Goal: Task Accomplishment & Management: Manage account settings

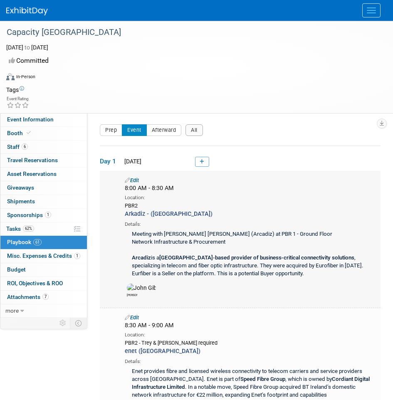
scroll to position [13, 0]
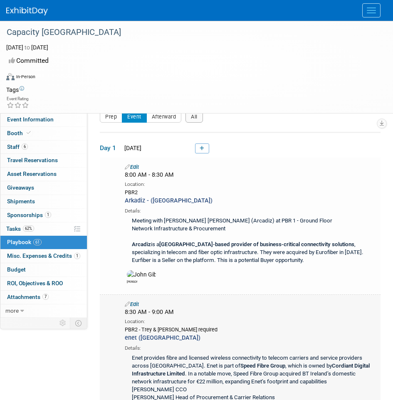
drag, startPoint x: 283, startPoint y: 330, endPoint x: 207, endPoint y: 325, distance: 75.5
click at [207, 325] on div "8:30 AM - 9:00 AM Location: PBR2 - Trey & James required" at bounding box center [251, 320] width 264 height 25
click at [267, 284] on div "[PERSON_NAME]" at bounding box center [251, 276] width 264 height 16
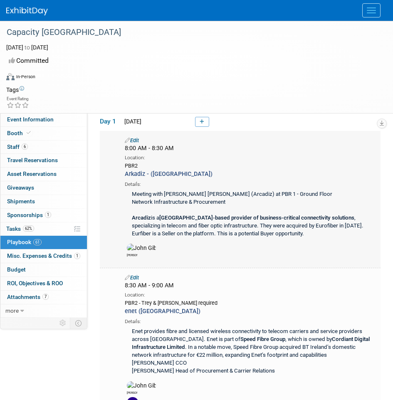
scroll to position [27, 0]
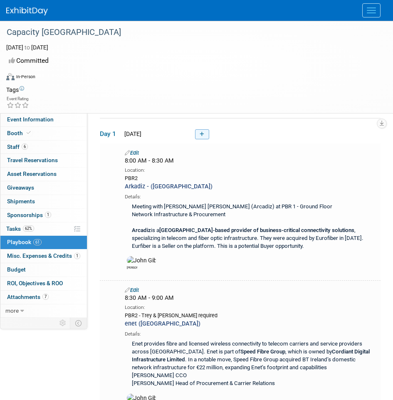
click at [198, 130] on link at bounding box center [202, 134] width 14 height 10
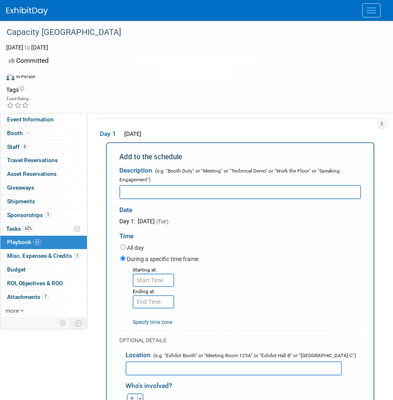
scroll to position [0, 0]
type input "Connectbase - Gibfibre ([GEOGRAPHIC_DATA])"
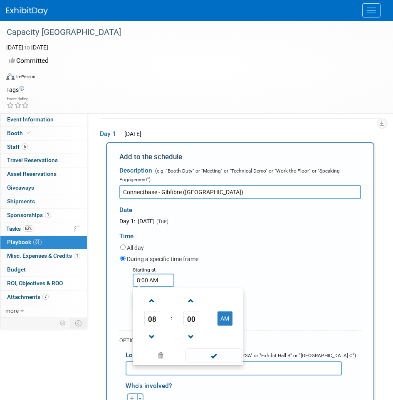
click at [164, 284] on input "8:00 AM" at bounding box center [154, 280] width 42 height 13
click at [159, 321] on span "08" at bounding box center [152, 318] width 16 height 15
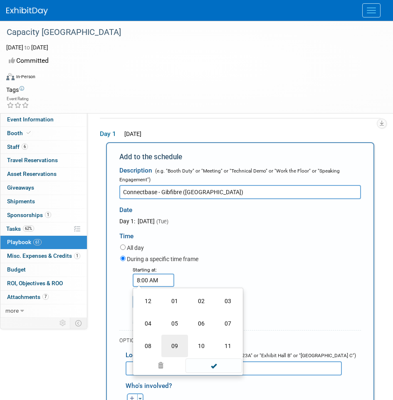
click at [170, 351] on td "09" at bounding box center [174, 346] width 27 height 22
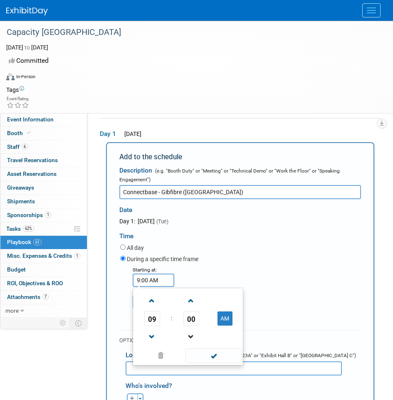
click at [193, 327] on link at bounding box center [192, 336] width 16 height 21
click at [193, 325] on span "59" at bounding box center [192, 318] width 16 height 15
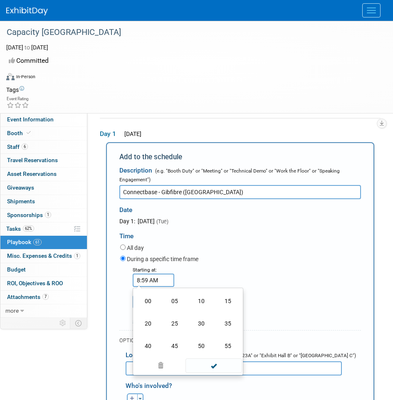
click at [145, 277] on input "8:59 AM" at bounding box center [154, 280] width 42 height 13
click at [248, 240] on div "Time" at bounding box center [240, 234] width 242 height 17
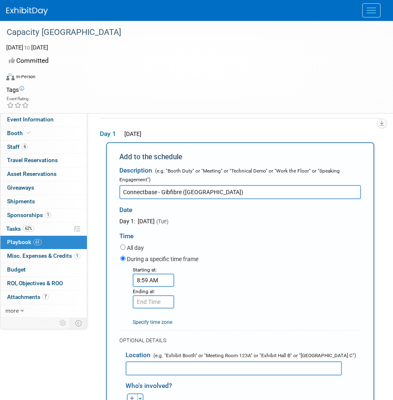
click at [161, 282] on input "8:59 AM" at bounding box center [154, 280] width 42 height 13
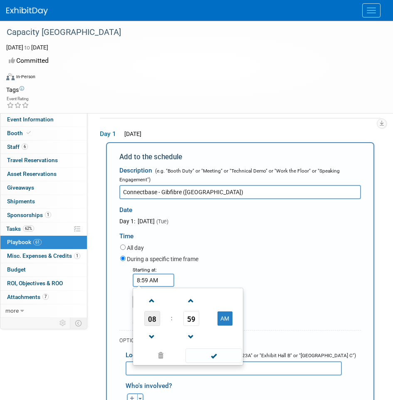
click at [152, 318] on span "08" at bounding box center [152, 318] width 16 height 15
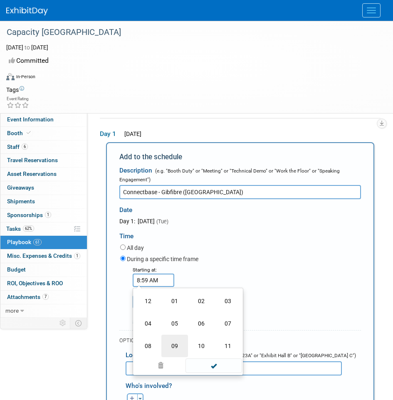
click at [179, 346] on td "09" at bounding box center [174, 346] width 27 height 22
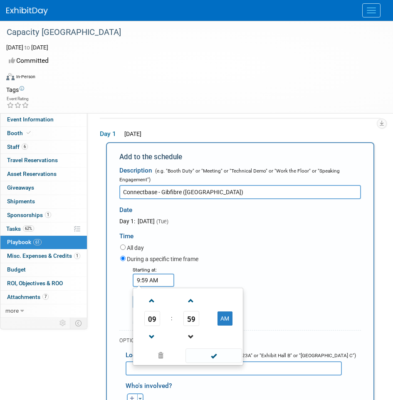
click at [196, 328] on link at bounding box center [192, 336] width 16 height 21
click at [195, 320] on span "58" at bounding box center [192, 318] width 16 height 15
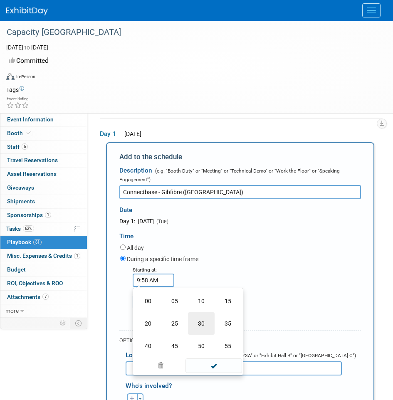
click at [204, 318] on td "30" at bounding box center [201, 324] width 27 height 22
type input "9:30 AM"
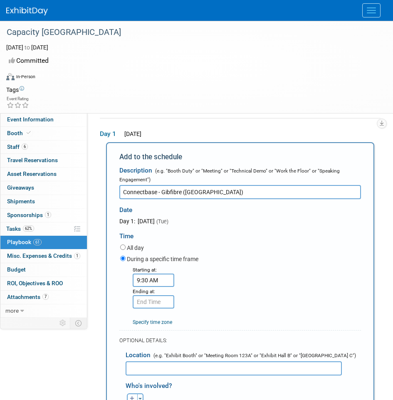
click at [204, 266] on div "Starting at: 9:30 AM Ending at: Specify time zone Time zone:" at bounding box center [240, 296] width 253 height 61
click at [152, 308] on input "9:30 AM" at bounding box center [154, 301] width 42 height 13
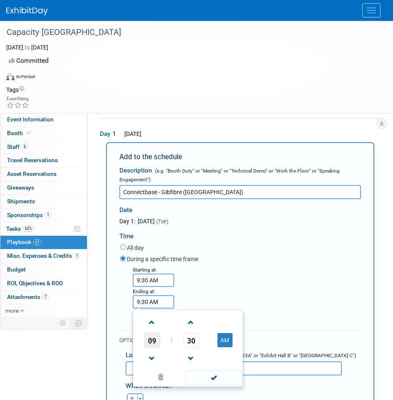
click at [149, 346] on span "09" at bounding box center [152, 340] width 16 height 15
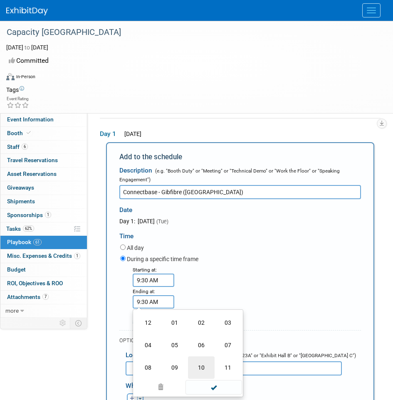
click at [202, 367] on td "10" at bounding box center [201, 368] width 27 height 22
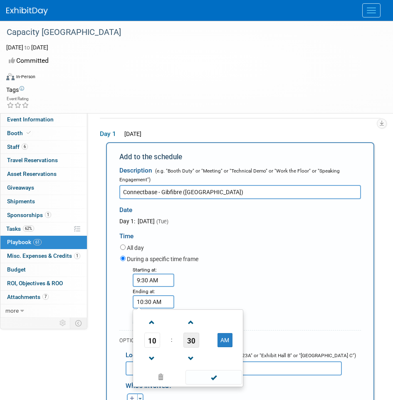
click at [194, 340] on span "30" at bounding box center [192, 340] width 16 height 15
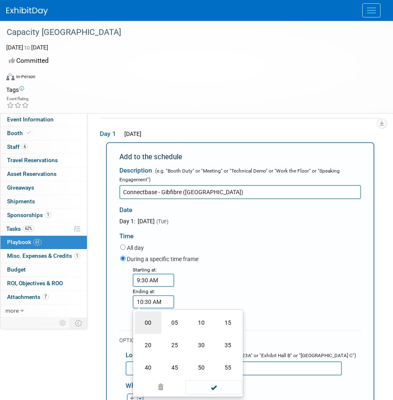
click at [151, 325] on td "00" at bounding box center [148, 323] width 27 height 22
type input "10:00 AM"
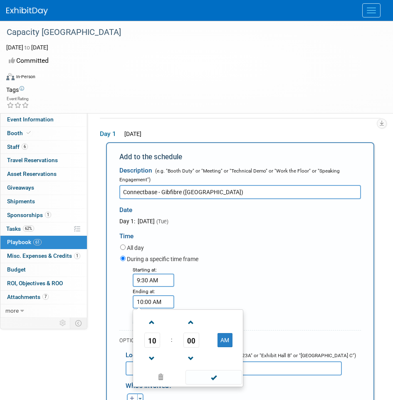
click at [213, 284] on div "Starting at: 9:30 AM Ending at: 10:00 AM 10 : 00 AM 12 01 02 03 04 05 06 07 08 …" at bounding box center [240, 296] width 253 height 61
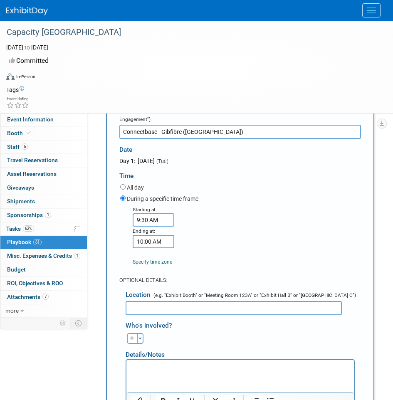
scroll to position [117, 0]
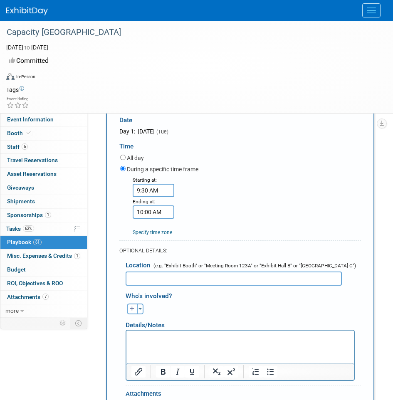
click at [221, 275] on input "text" at bounding box center [234, 279] width 216 height 14
type input "PBR1"
click at [188, 338] on p "Rich Text Area. Press ALT-0 for help." at bounding box center [241, 338] width 218 height 8
click at [134, 310] on icon "button" at bounding box center [132, 309] width 5 height 5
select select
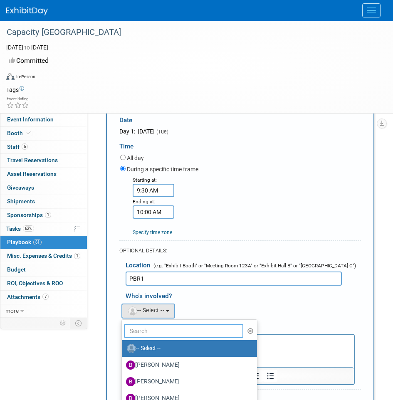
click at [147, 329] on input "text" at bounding box center [183, 331] width 119 height 14
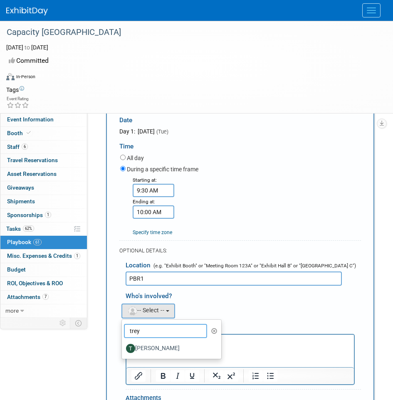
type input "trey"
click at [154, 351] on label "[PERSON_NAME]" at bounding box center [169, 348] width 87 height 13
click at [123, 350] on input "[PERSON_NAME]" at bounding box center [120, 347] width 5 height 5
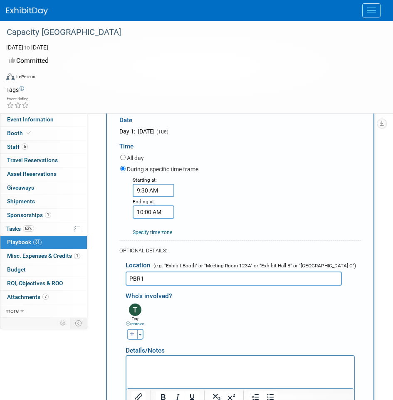
click at [149, 362] on p "Rich Text Area. Press ALT-0 for help." at bounding box center [241, 364] width 218 height 8
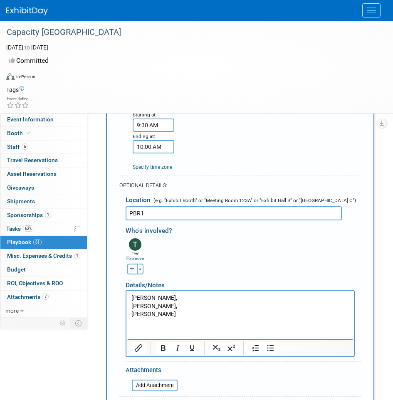
scroll to position [189, 0]
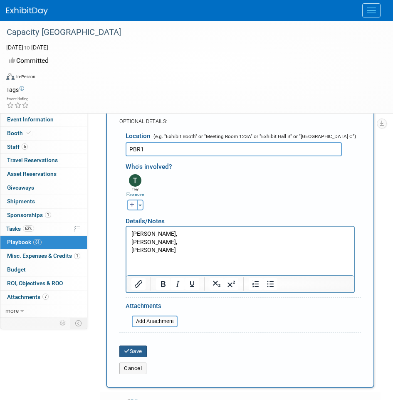
click at [139, 352] on button "Save" at bounding box center [132, 352] width 27 height 12
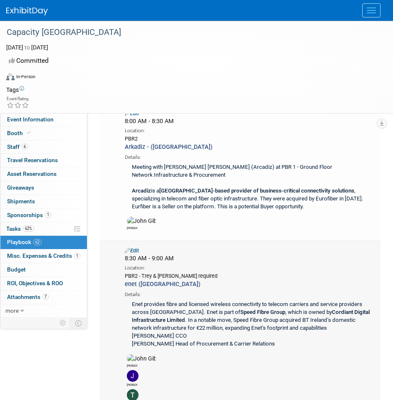
scroll to position [69, 0]
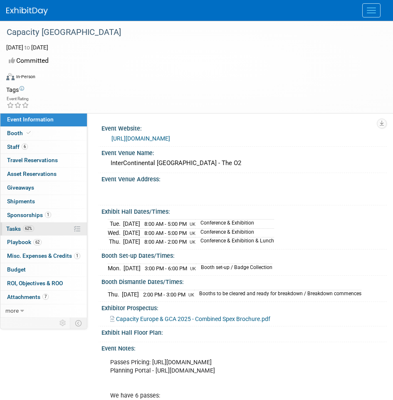
click at [33, 224] on link "62% Tasks 62%" at bounding box center [43, 229] width 87 height 13
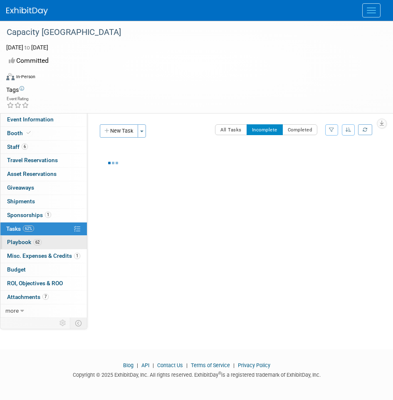
click at [34, 241] on span "62" at bounding box center [37, 242] width 8 height 6
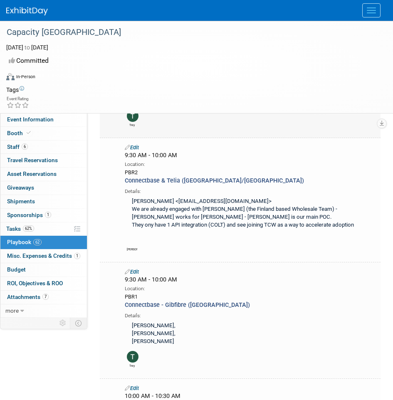
scroll to position [377, 0]
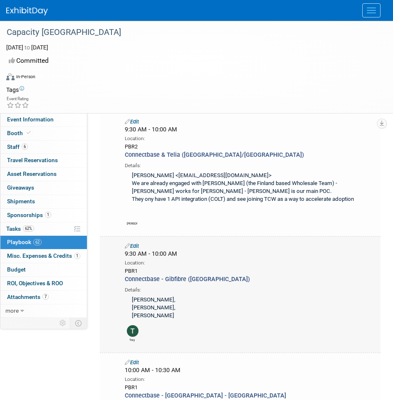
click at [125, 248] on icon at bounding box center [127, 245] width 5 height 5
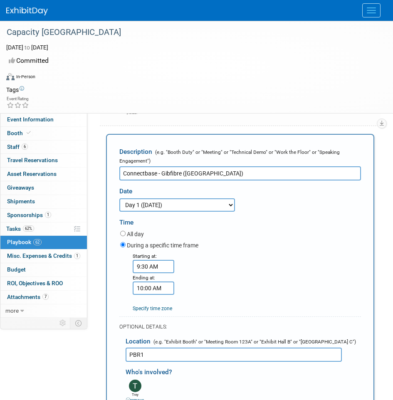
scroll to position [513, 0]
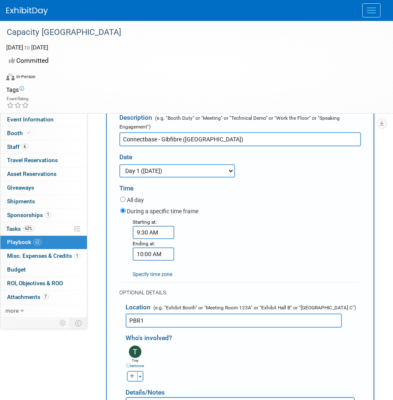
click at [134, 382] on button "button" at bounding box center [132, 376] width 11 height 11
select select
click at [152, 382] on span "-- Select --" at bounding box center [145, 378] width 37 height 7
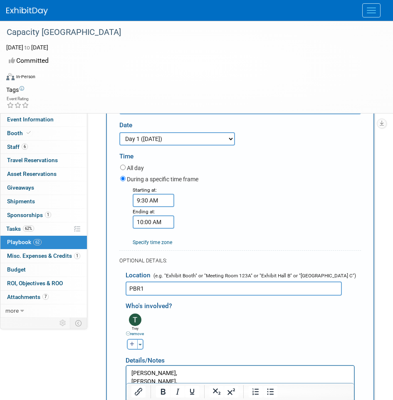
scroll to position [552, 0]
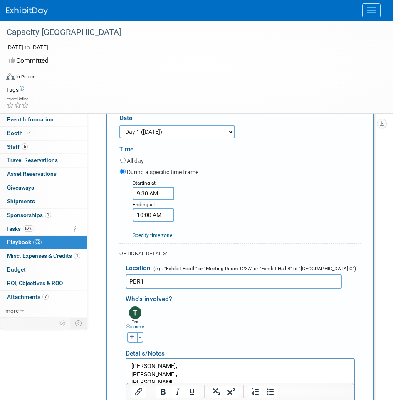
click at [132, 341] on button "button" at bounding box center [132, 337] width 11 height 11
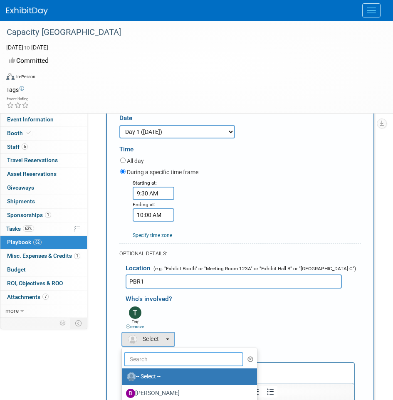
click at [164, 364] on input "text" at bounding box center [183, 359] width 119 height 14
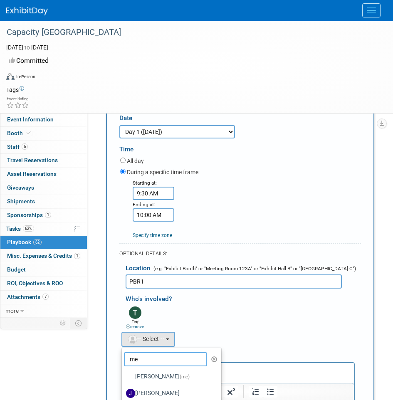
type input "me"
click at [155, 384] on label "[PERSON_NAME] (me)" at bounding box center [169, 376] width 87 height 13
click at [123, 379] on input "[PERSON_NAME] (me)" at bounding box center [120, 375] width 5 height 5
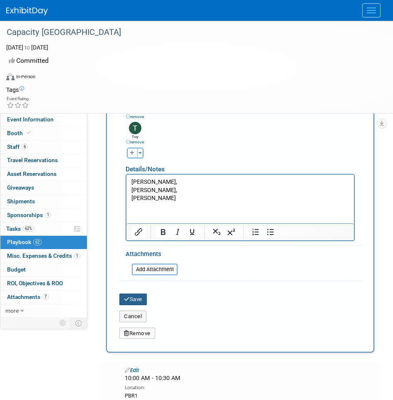
click at [130, 305] on button "Save" at bounding box center [132, 300] width 27 height 12
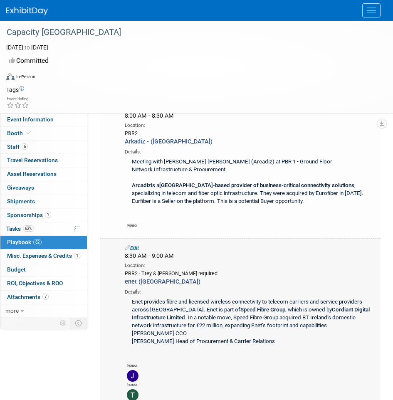
scroll to position [0, 0]
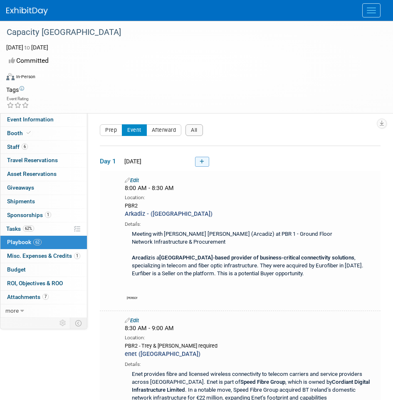
click at [198, 166] on link at bounding box center [202, 162] width 14 height 10
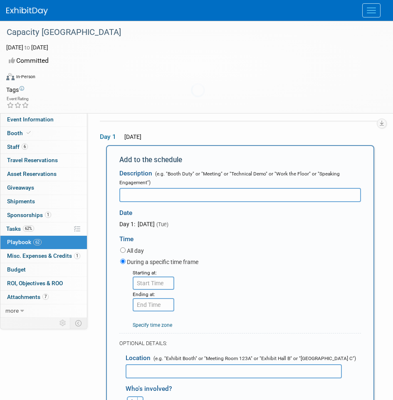
scroll to position [27, 0]
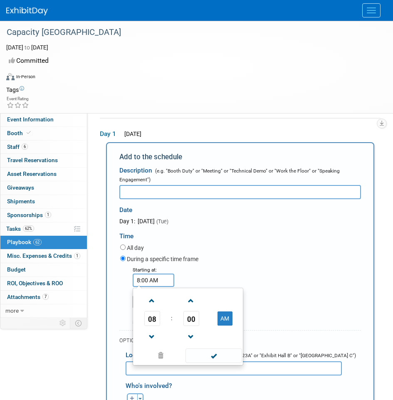
click at [158, 286] on input "8:00 AM" at bounding box center [154, 280] width 42 height 13
click at [150, 321] on span "08" at bounding box center [152, 318] width 16 height 15
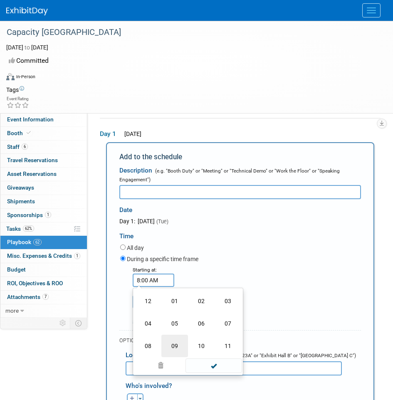
click at [179, 350] on td "09" at bounding box center [174, 346] width 27 height 22
type input "9:00 AM"
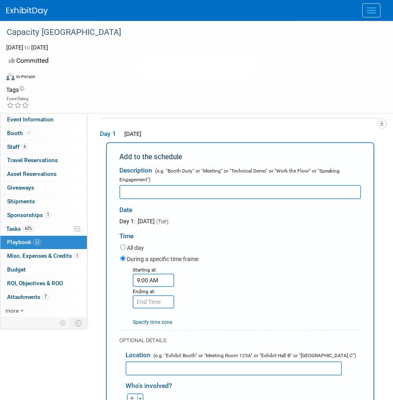
click at [221, 271] on div "Starting at: 9:00 AM Ending at: Specify time zone Time zone:" at bounding box center [240, 296] width 253 height 61
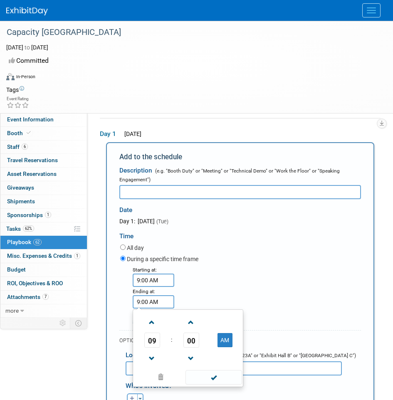
click at [155, 305] on input "9:00 AM" at bounding box center [154, 301] width 42 height 13
click at [191, 345] on span "00" at bounding box center [192, 340] width 16 height 15
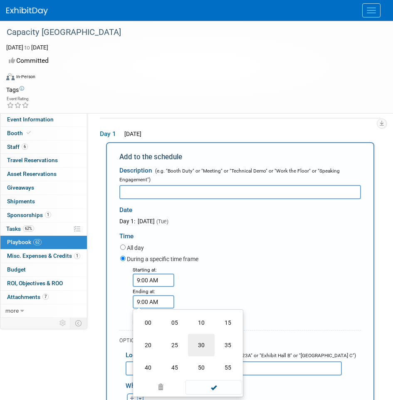
click at [204, 347] on td "30" at bounding box center [201, 345] width 27 height 22
type input "9:30 AM"
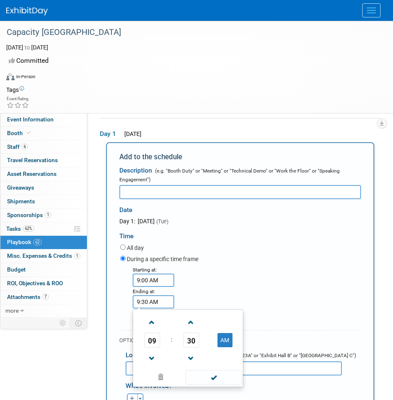
click at [227, 290] on div "Starting at: 9:00 AM Ending at: 9:30 AM 09 : 30 AM 12 01 02 03 04 05 06 07 08 0…" at bounding box center [240, 296] width 253 height 61
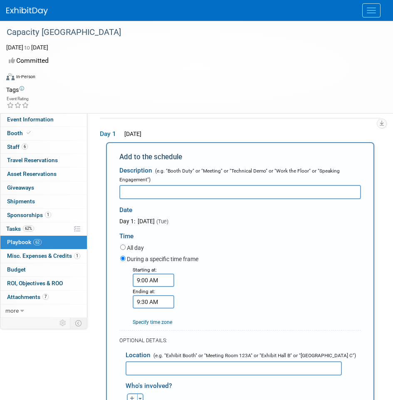
click at [221, 203] on div "Date" at bounding box center [240, 208] width 242 height 18
click at [221, 190] on input "text" at bounding box center [240, 192] width 242 height 14
type input "V"
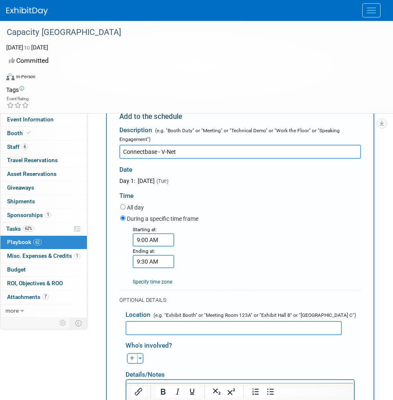
scroll to position [77, 0]
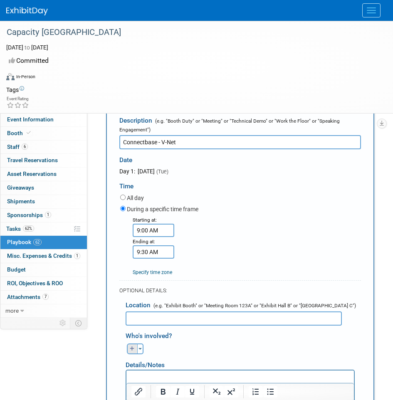
type input "Connectbase - V-Net"
click at [134, 347] on button "button" at bounding box center [132, 349] width 11 height 11
select select
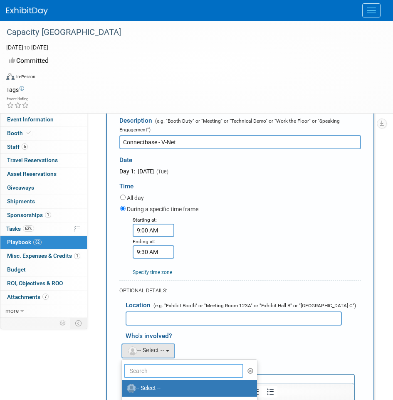
click at [147, 371] on input "text" at bounding box center [183, 371] width 119 height 14
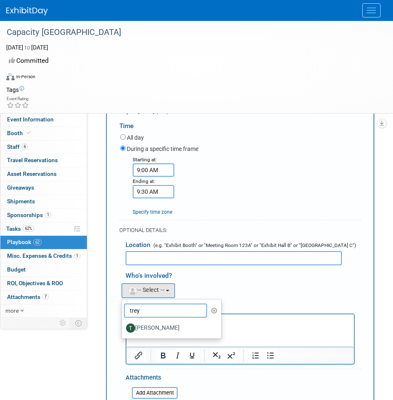
scroll to position [142, 0]
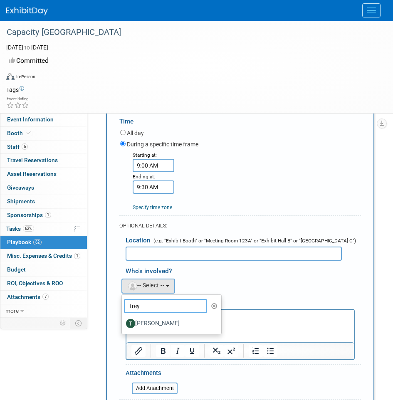
type input "trey"
click at [166, 320] on label "[PERSON_NAME]" at bounding box center [169, 323] width 87 height 13
click at [123, 320] on input "[PERSON_NAME]" at bounding box center [120, 322] width 5 height 5
select select "942d6ffa-f20e-4186-88c7-491f1085c95e"
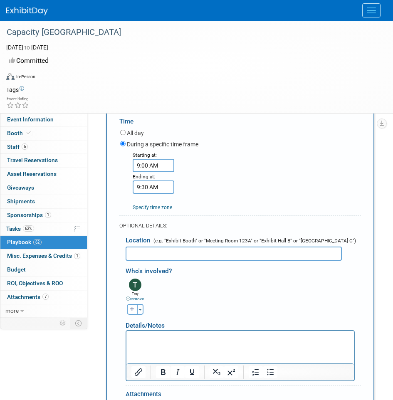
click at [123, 311] on div "Toggle Dropdown Select Anyone Tag a user or a resource Quick" at bounding box center [134, 309] width 31 height 11
click at [126, 311] on div "Toggle Dropdown Select Anyone Tag a user or a resource Quick" at bounding box center [134, 309] width 31 height 11
click at [129, 311] on button "button" at bounding box center [132, 309] width 11 height 11
select select
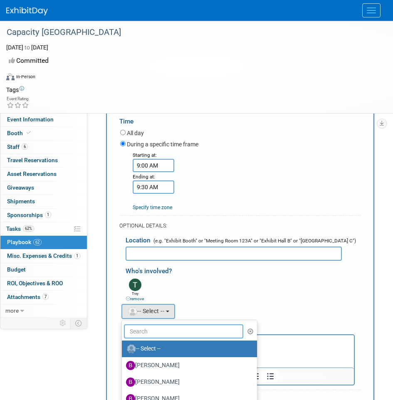
click at [151, 330] on input "text" at bounding box center [183, 332] width 119 height 14
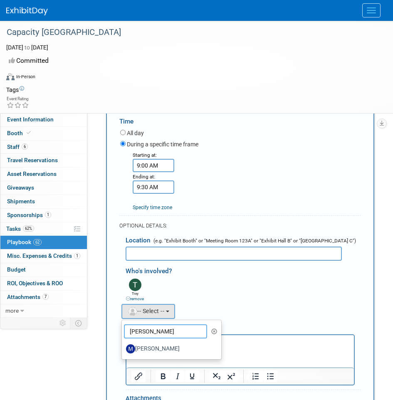
type input "[PERSON_NAME]"
click at [153, 352] on label "[PERSON_NAME]" at bounding box center [169, 348] width 87 height 13
click at [123, 351] on input "[PERSON_NAME]" at bounding box center [120, 347] width 5 height 5
select select "22cb8122-768e-48d5-ad7f-0845f03719de"
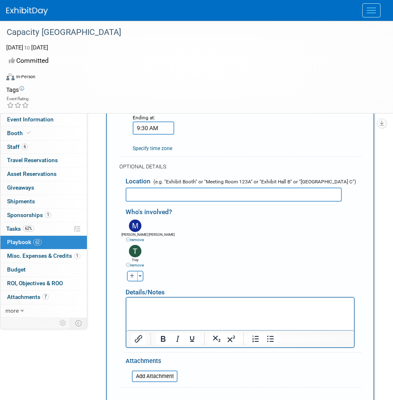
scroll to position [209, 0]
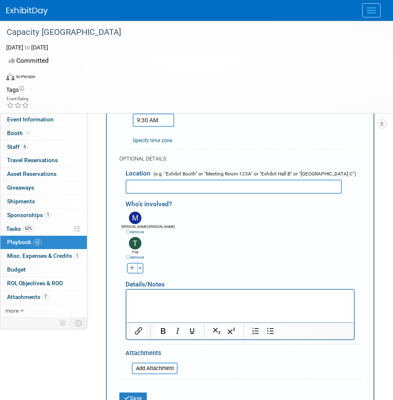
click at [134, 271] on button "button" at bounding box center [132, 268] width 11 height 11
select select
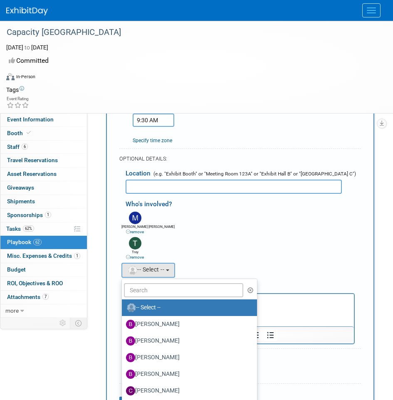
click at [146, 300] on link "-- Select --" at bounding box center [189, 308] width 135 height 17
click at [147, 293] on input "text" at bounding box center [183, 290] width 119 height 14
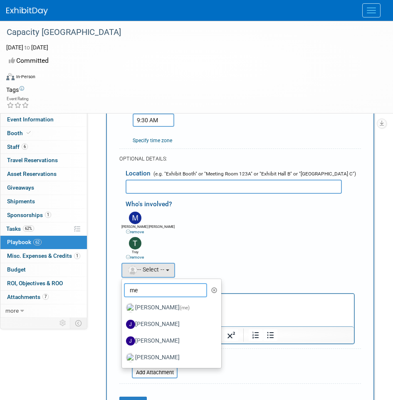
type input "me"
click at [144, 309] on label "[PERSON_NAME] (me)" at bounding box center [169, 307] width 87 height 13
click at [123, 309] on input "[PERSON_NAME] (me)" at bounding box center [120, 306] width 5 height 5
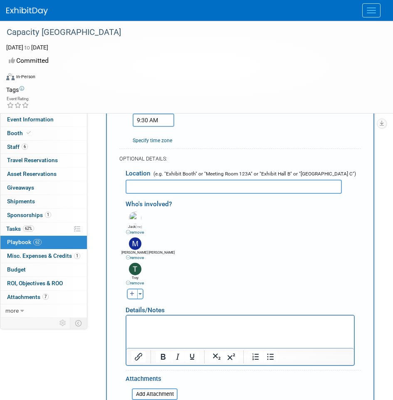
click at [159, 326] on p "Rich Text Area. Press ALT-0 for help." at bounding box center [241, 323] width 218 height 8
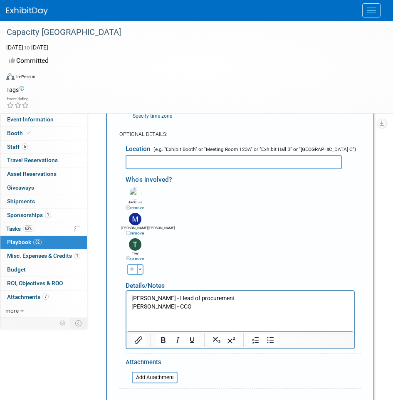
scroll to position [219, 0]
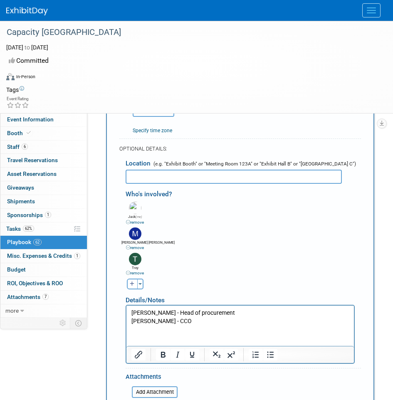
click at [216, 179] on input "text" at bounding box center [234, 177] width 216 height 14
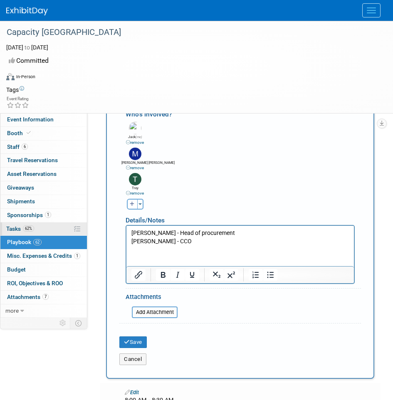
scroll to position [321, 0]
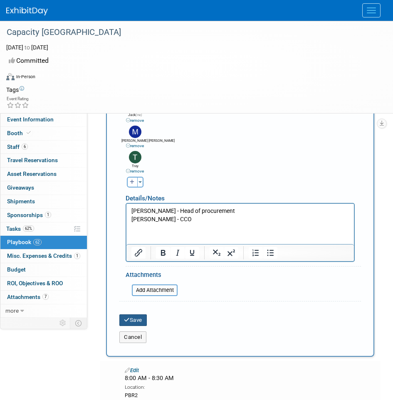
click at [139, 321] on button "Save" at bounding box center [132, 321] width 27 height 12
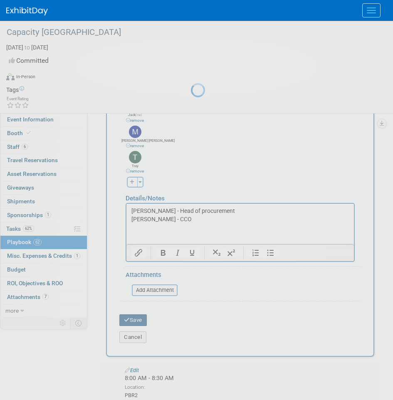
click at [191, 321] on div at bounding box center [197, 200] width 12 height 400
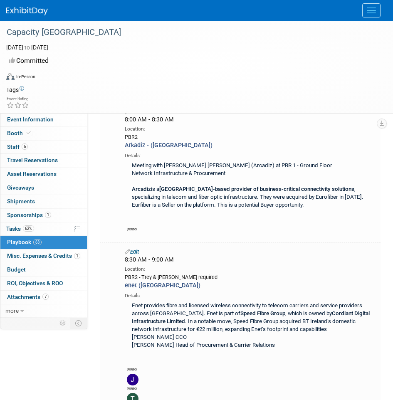
scroll to position [0, 0]
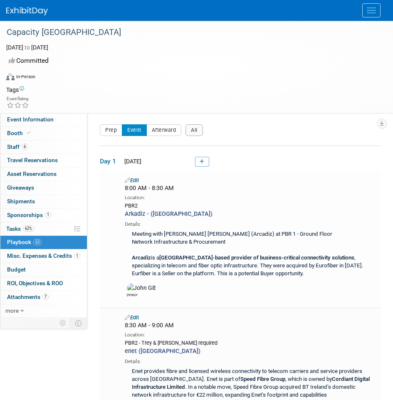
click at [52, 241] on link "63 Playbook 63" at bounding box center [43, 242] width 87 height 13
